Goal: Find specific page/section: Find specific page/section

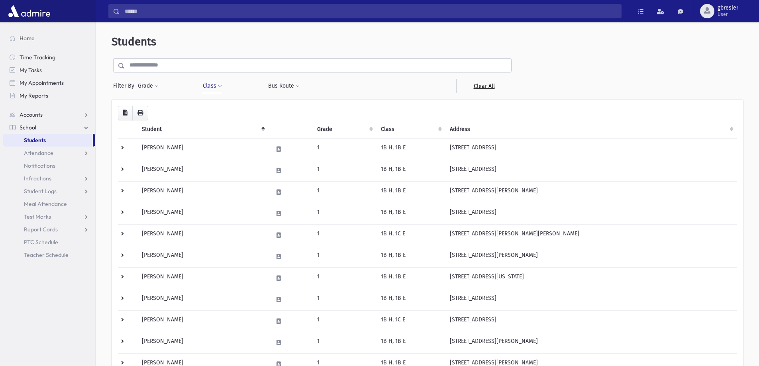
click at [474, 86] on link "Clear All" at bounding box center [483, 86] width 55 height 14
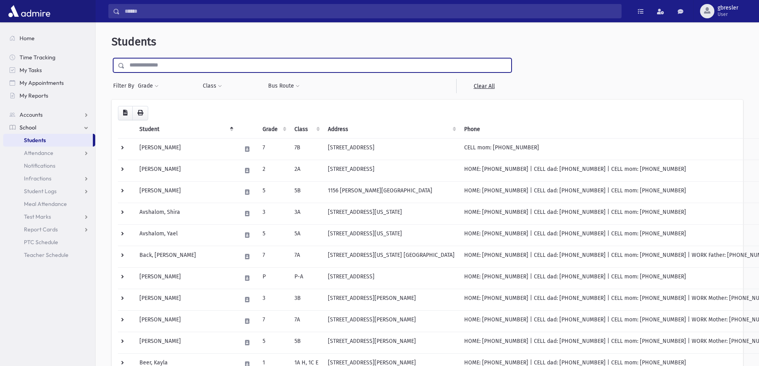
click at [193, 65] on input "text" at bounding box center [318, 65] width 387 height 14
type input "******"
click at [112, 58] on input "submit" at bounding box center [123, 63] width 22 height 11
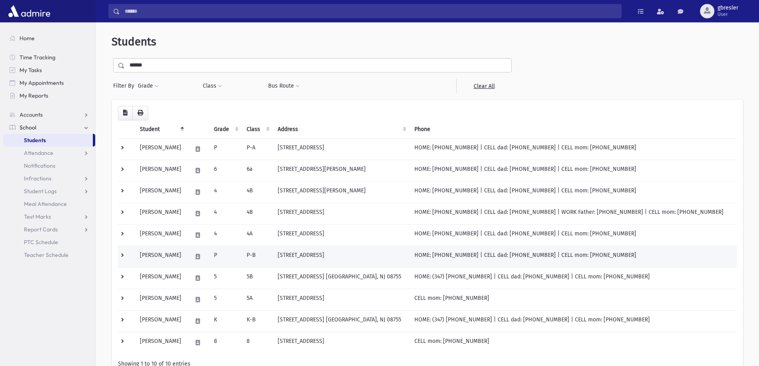
click at [171, 256] on td "Berger, Shira" at bounding box center [161, 257] width 52 height 22
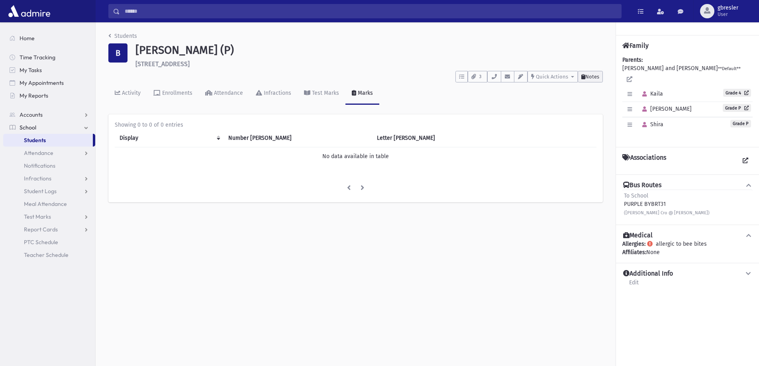
click at [586, 75] on span "Notes" at bounding box center [592, 77] width 14 height 6
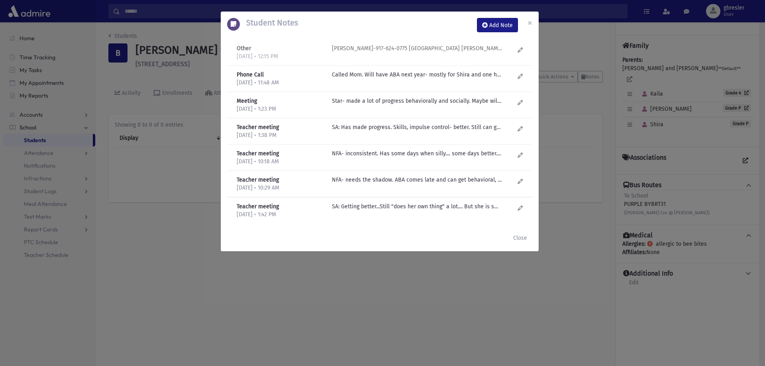
click at [345, 55] on div "Frayda Rivlin-917-624-0775 ABA BCBA Mimi Bick-973-955-3806" at bounding box center [423, 52] width 190 height 16
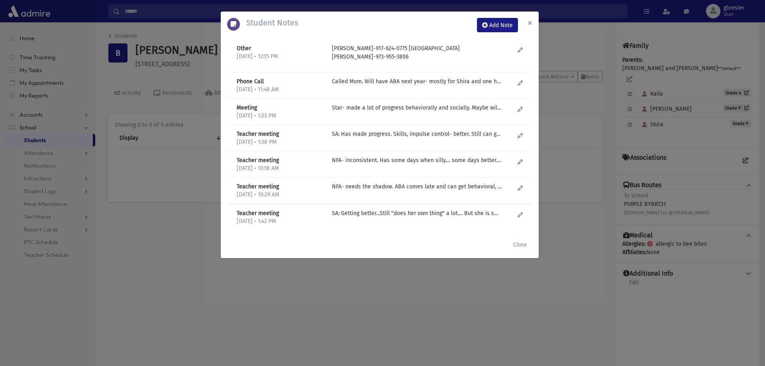
click at [528, 25] on span "×" at bounding box center [530, 22] width 5 height 11
